Goal: Information Seeking & Learning: Learn about a topic

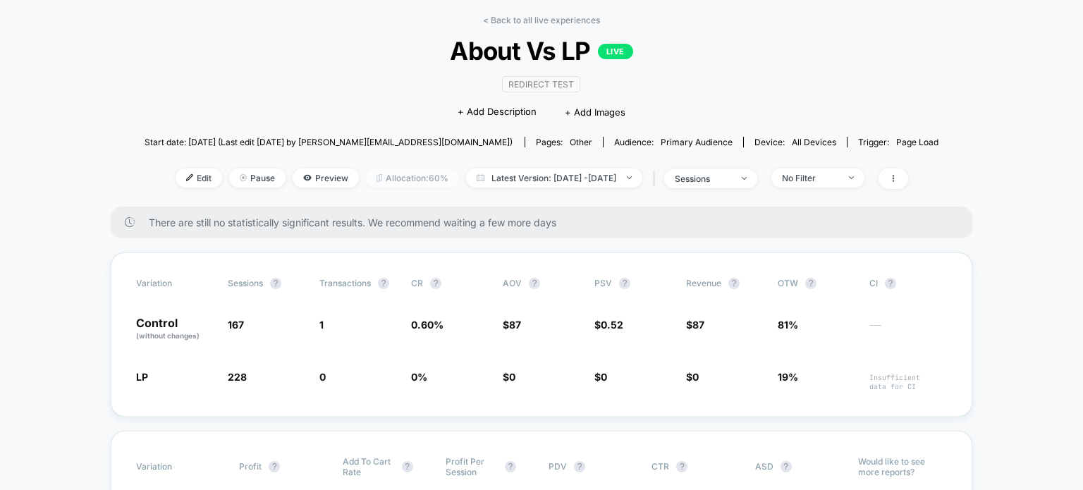
scroll to position [62, 0]
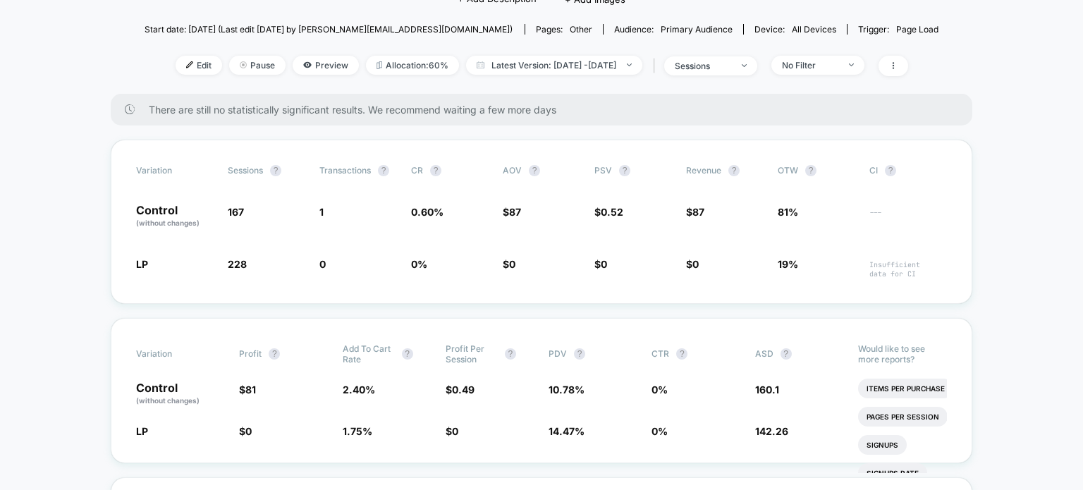
scroll to position [166, 0]
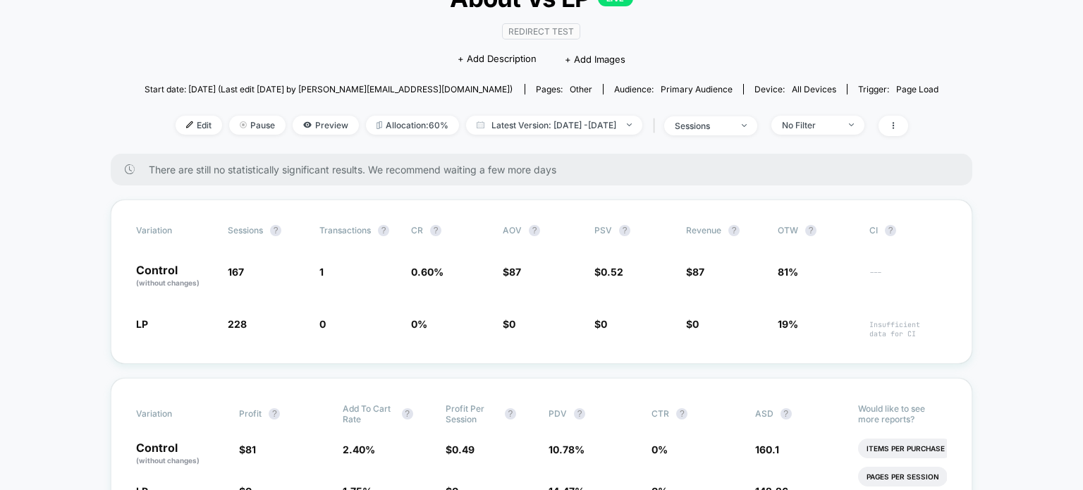
scroll to position [112, 0]
